Goal: Information Seeking & Learning: Find specific fact

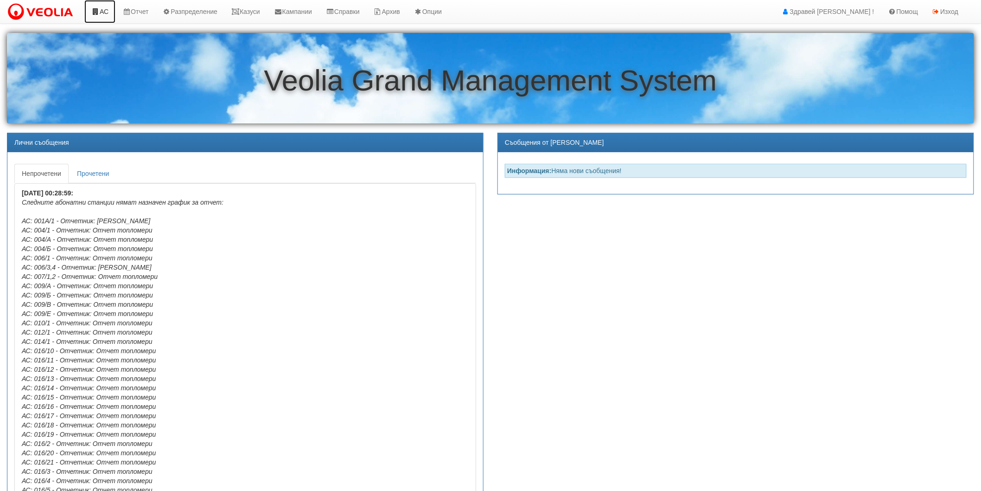
click at [103, 19] on link "АС" at bounding box center [99, 11] width 31 height 23
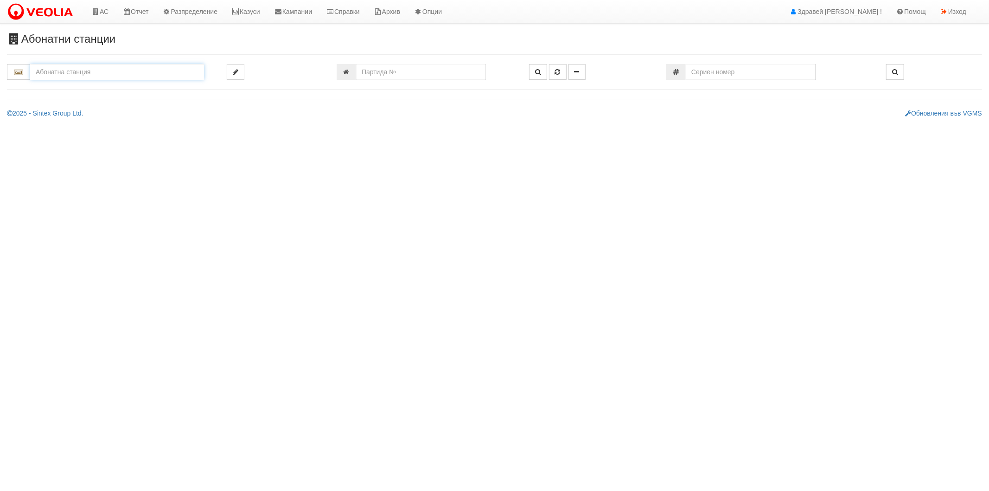
click at [168, 76] on input "text" at bounding box center [117, 72] width 174 height 16
click at [145, 88] on div "225/1 - Вл. [PERSON_NAME] - "ВЕОЛИЯ"" at bounding box center [117, 87] width 171 height 11
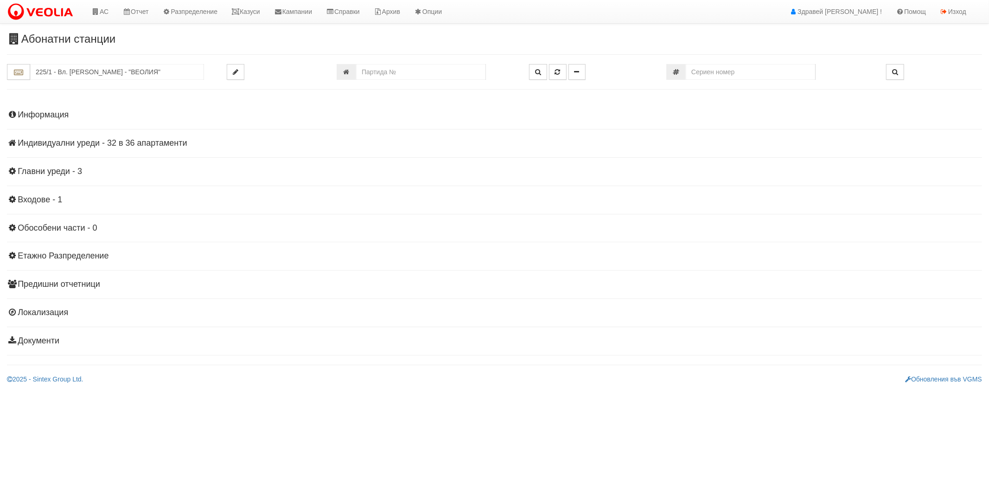
click at [58, 143] on h4 "Индивидуални уреди - 32 в 36 апартаменти" at bounding box center [494, 143] width 975 height 9
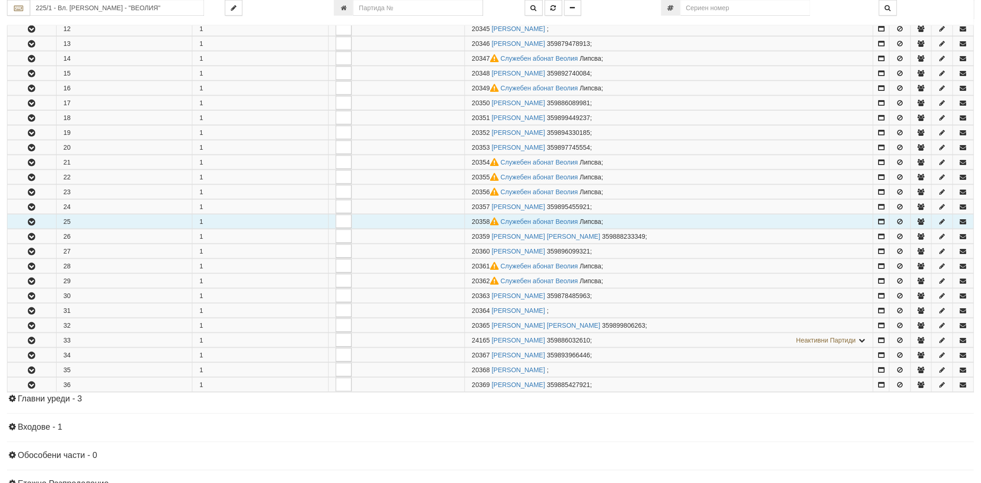
scroll to position [464, 0]
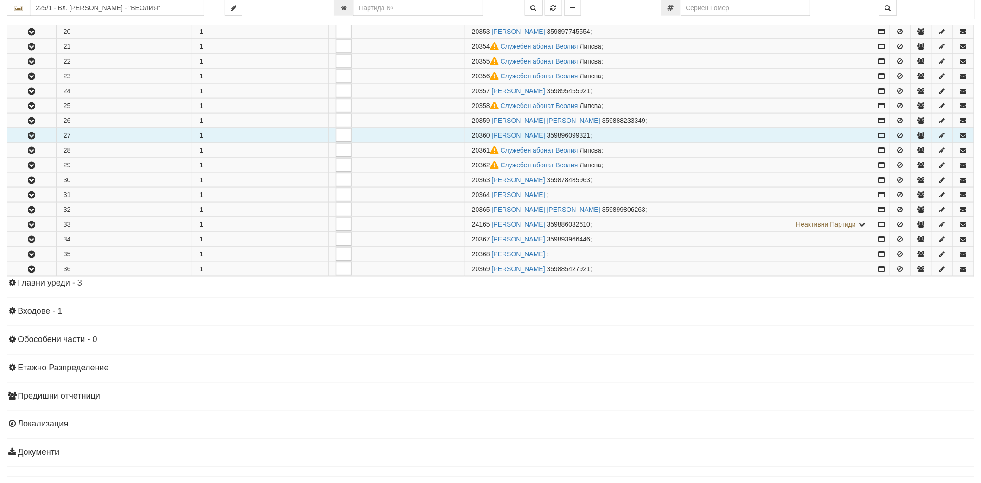
click at [32, 138] on icon "button" at bounding box center [31, 136] width 11 height 6
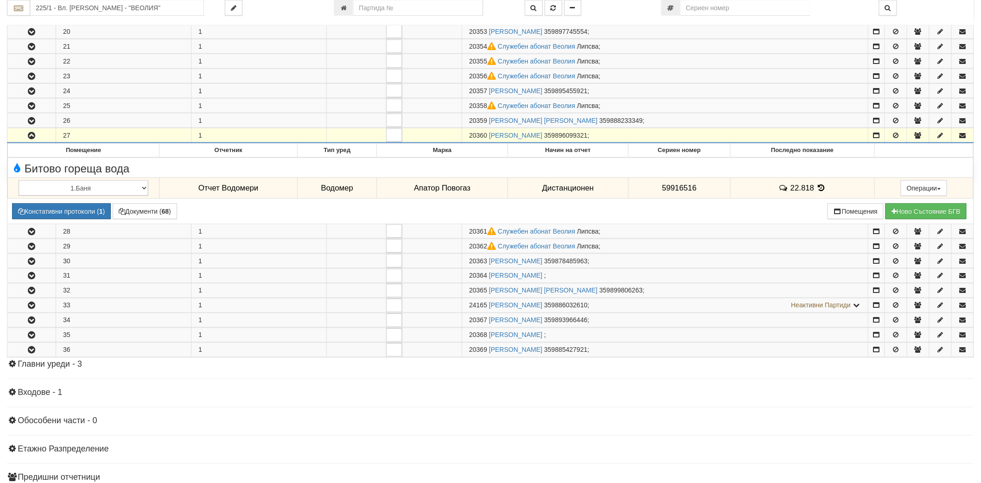
drag, startPoint x: 465, startPoint y: 136, endPoint x: 487, endPoint y: 141, distance: 21.8
click at [487, 141] on td "20360 [PERSON_NAME] 359896099321 ;" at bounding box center [665, 135] width 406 height 15
copy span "20360"
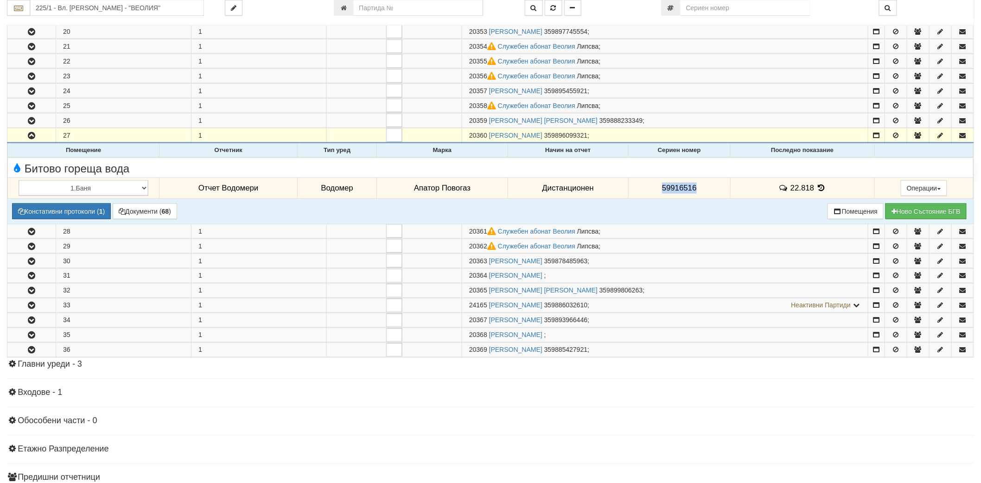
drag, startPoint x: 663, startPoint y: 191, endPoint x: 702, endPoint y: 188, distance: 39.0
click at [702, 188] on td "59916516" at bounding box center [679, 188] width 102 height 21
copy span "59916516"
click at [821, 187] on icon at bounding box center [821, 188] width 10 height 8
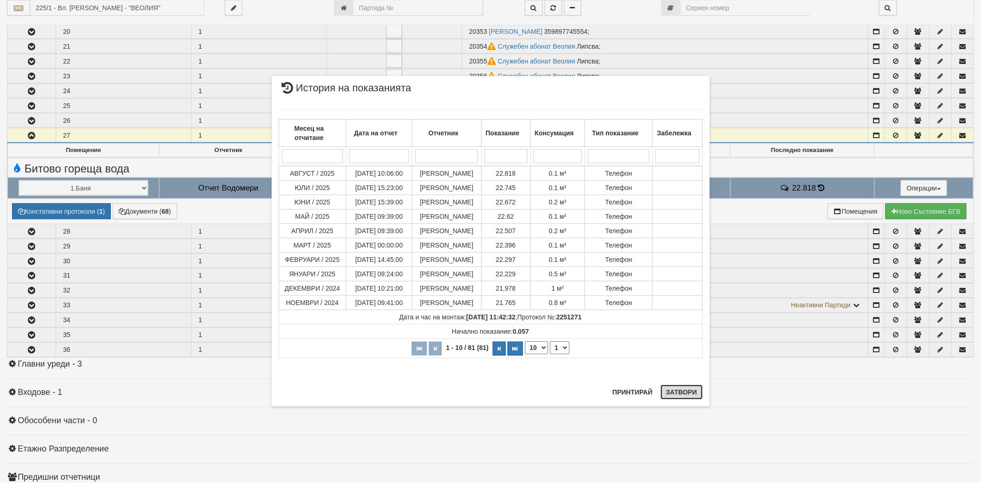
click at [683, 391] on button "Затвори" at bounding box center [682, 392] width 42 height 15
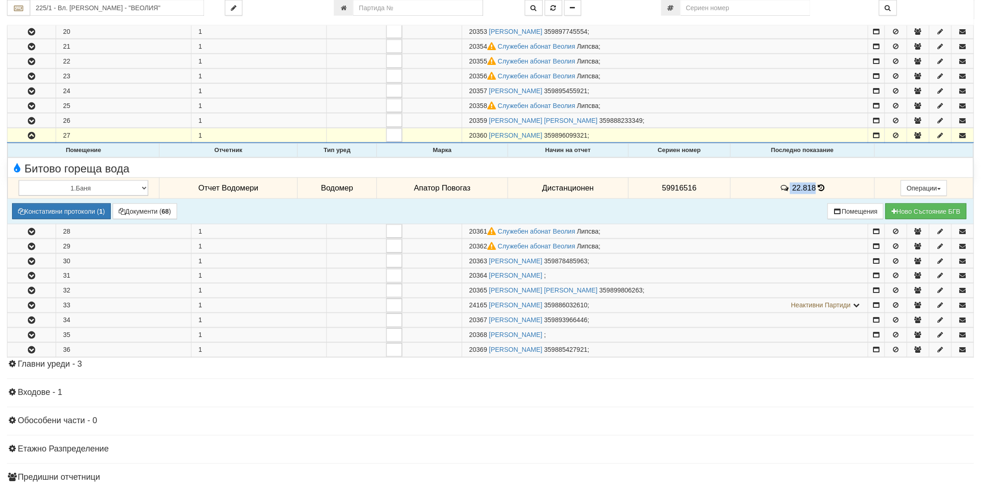
drag, startPoint x: 787, startPoint y: 192, endPoint x: 814, endPoint y: 191, distance: 26.5
click at [814, 191] on td "22.818" at bounding box center [803, 188] width 144 height 21
copy td "22.818"
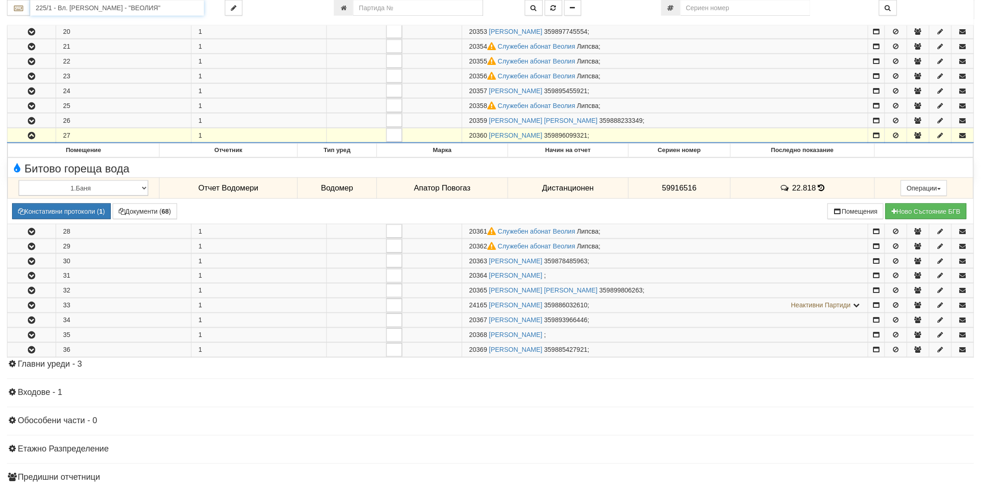
click at [166, 6] on input "225/1 - Вл. [PERSON_NAME] - "ВЕОЛИЯ"" at bounding box center [117, 8] width 174 height 16
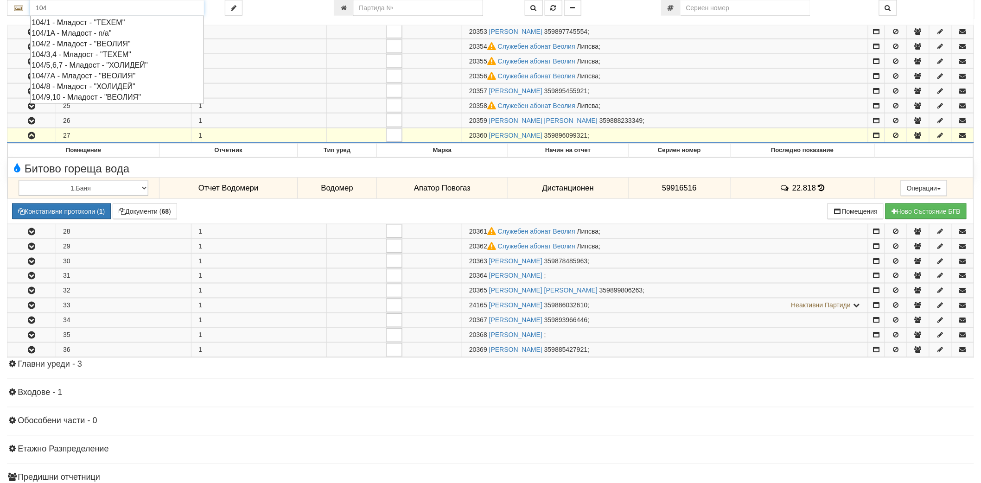
click at [91, 42] on div "104/2 - Младост - "ВЕОЛИЯ"" at bounding box center [117, 43] width 171 height 11
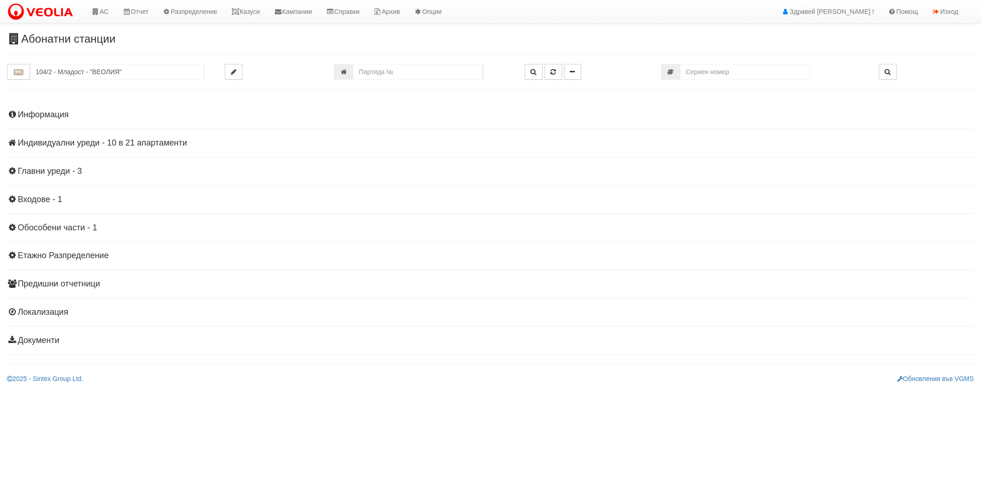
scroll to position [0, 0]
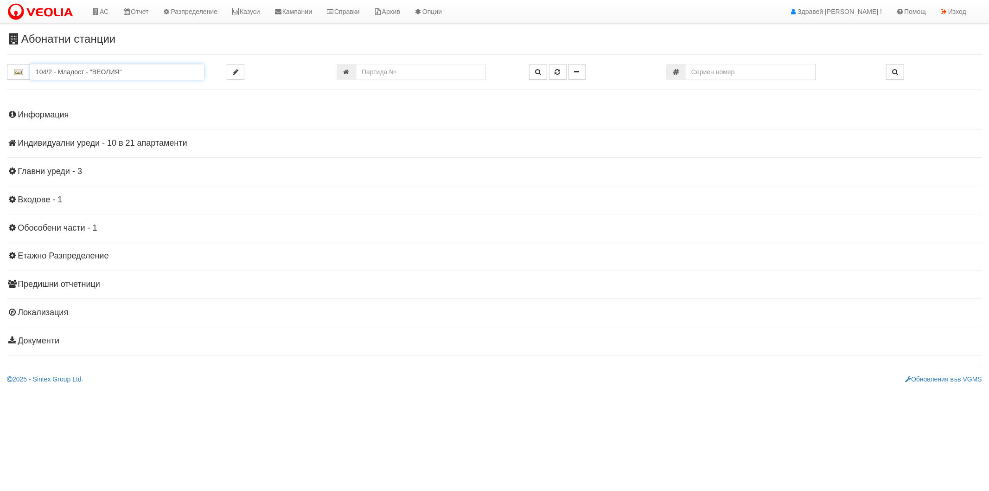
click at [116, 71] on input "104/2 - Младост - "ВЕОЛИЯ"" at bounding box center [117, 72] width 174 height 16
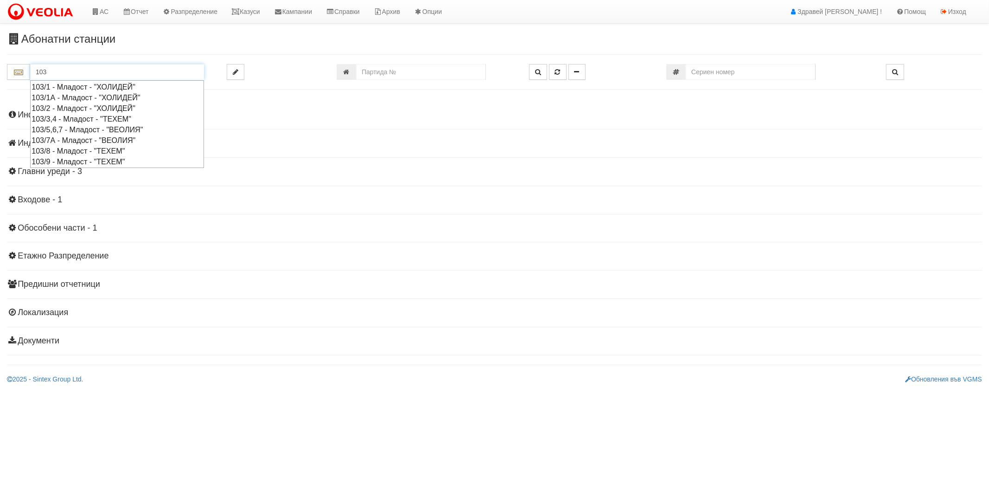
click at [105, 95] on div "103/1А - Младост - "ХОЛИДЕЙ"" at bounding box center [117, 97] width 171 height 11
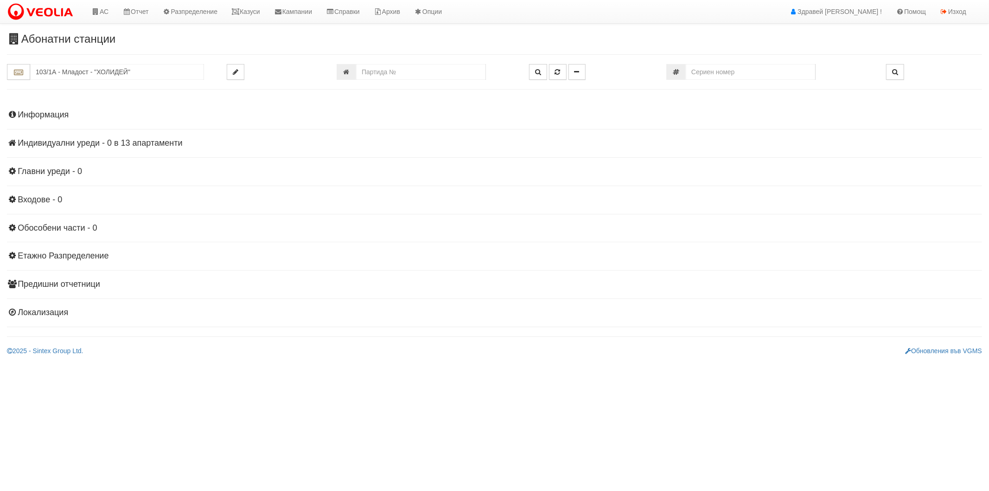
click at [53, 111] on h4 "Информация" at bounding box center [494, 114] width 975 height 9
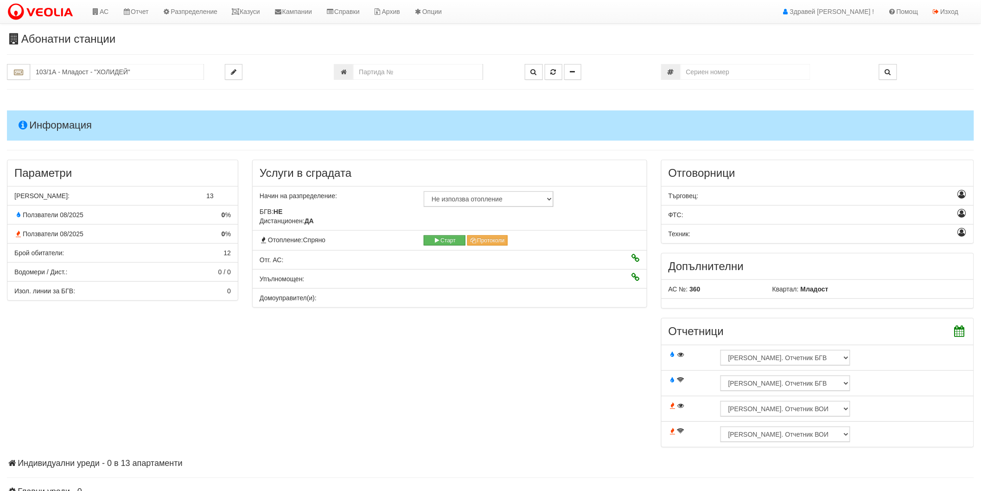
click at [53, 111] on h4 "Информация" at bounding box center [490, 125] width 967 height 30
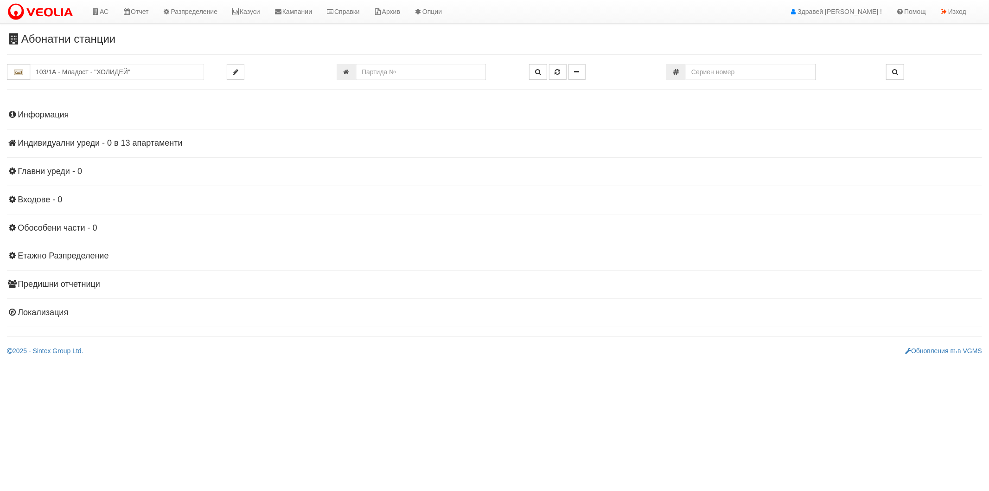
click at [53, 111] on h4 "Информация" at bounding box center [494, 114] width 975 height 9
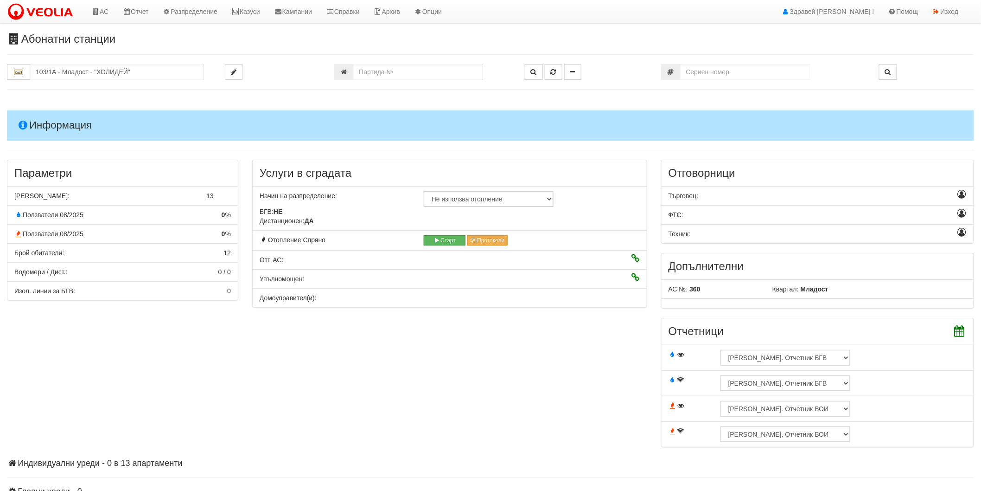
click at [54, 113] on h4 "Информация" at bounding box center [490, 125] width 967 height 30
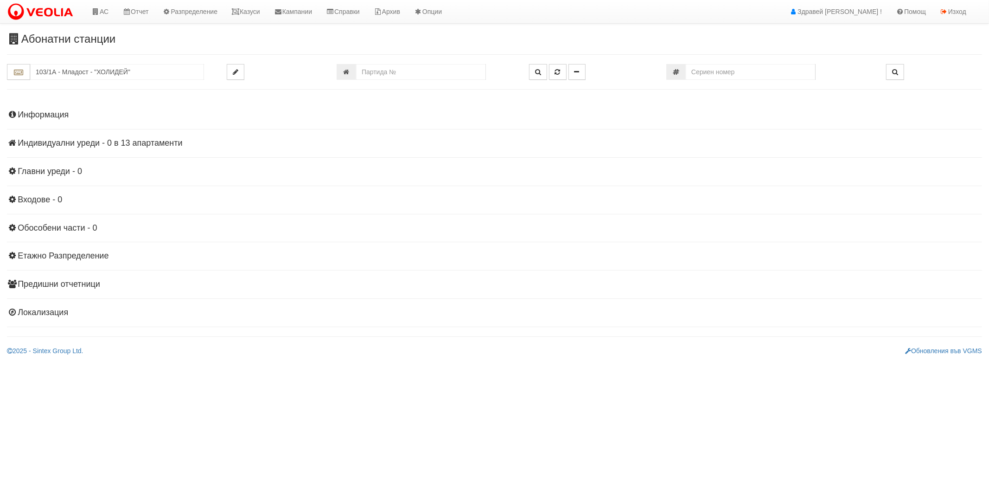
click at [62, 146] on h4 "Индивидуални уреди - 0 в 13 апартаменти" at bounding box center [494, 143] width 975 height 9
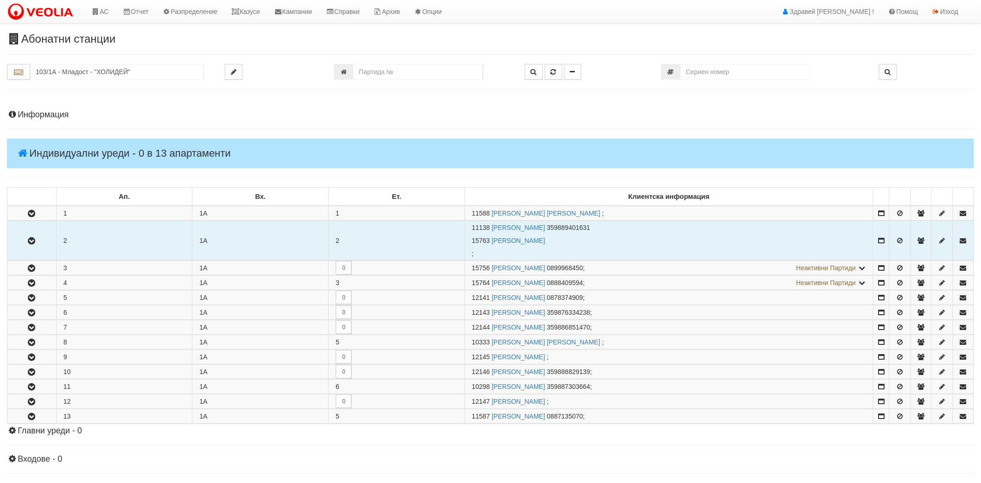
click at [28, 251] on td at bounding box center [31, 240] width 49 height 39
click at [26, 238] on icon "button" at bounding box center [31, 241] width 11 height 6
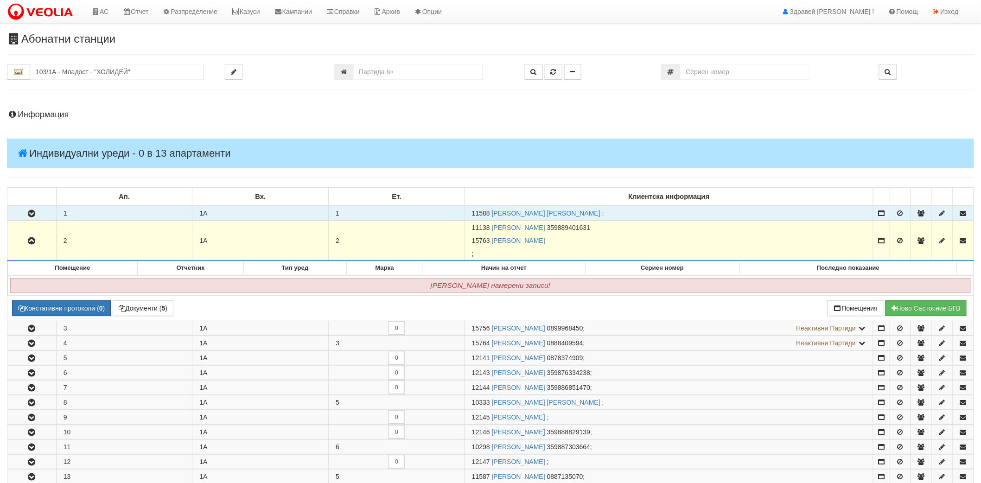
click at [33, 218] on button "button" at bounding box center [31, 213] width 49 height 14
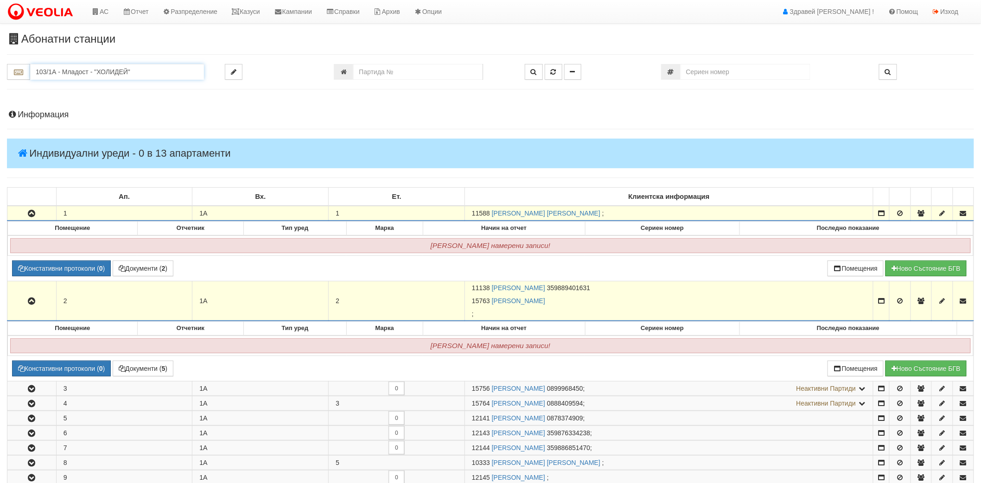
click at [131, 73] on input "103/1А - Младост - "ХОЛИДЕЙ"" at bounding box center [117, 72] width 174 height 16
click at [102, 117] on div "125/4 - Младост - "ХОЛИДЕЙ"" at bounding box center [117, 119] width 171 height 11
type input "125/4 - Младост - "ХОЛИДЕЙ""
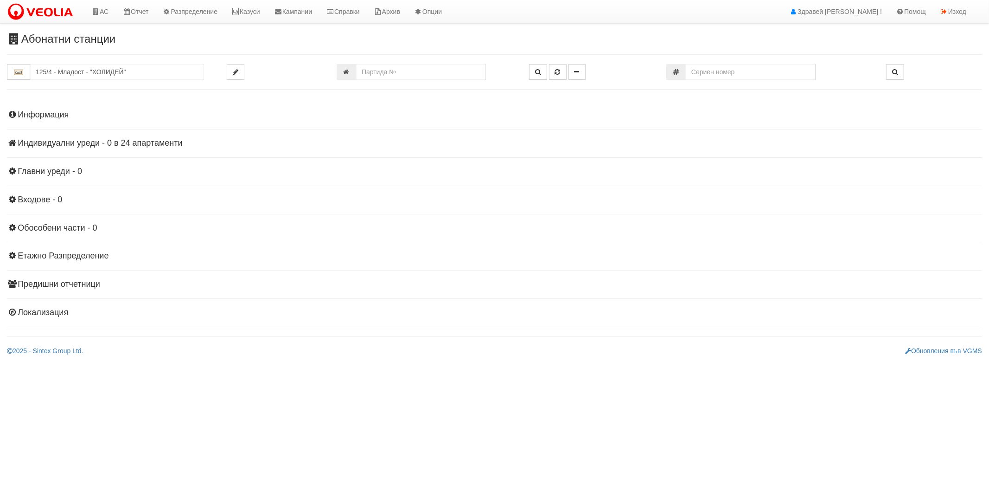
click at [84, 153] on div "Информация Параметри Брой Апартаменти: 24 Ползватели 08/2025 0 %" at bounding box center [494, 213] width 975 height 228
click at [84, 150] on div "Информация Параметри Брой Апартаменти: 24 Ползватели 08/2025 0 %" at bounding box center [494, 213] width 975 height 228
click at [92, 147] on h4 "Индивидуални уреди - 0 в 24 апартаменти" at bounding box center [494, 143] width 975 height 9
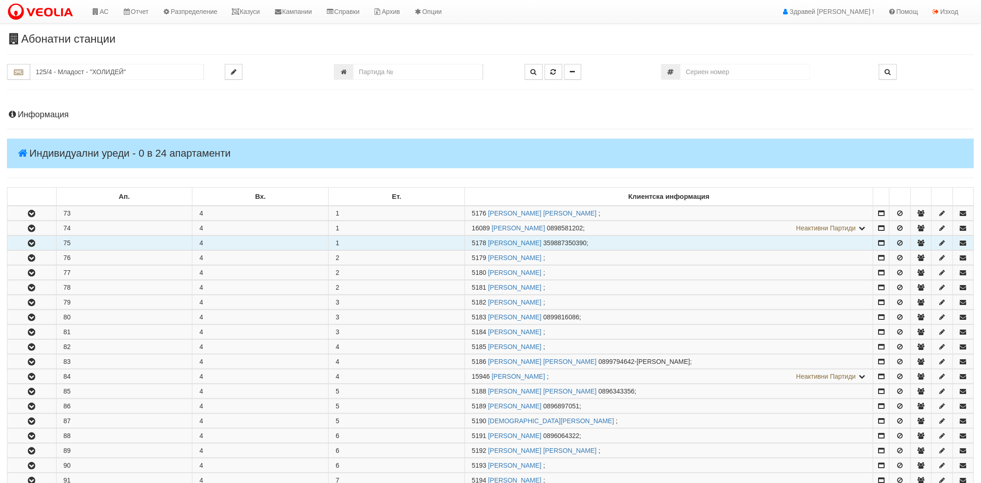
click at [45, 244] on button "button" at bounding box center [31, 243] width 49 height 14
